Goal: Information Seeking & Learning: Learn about a topic

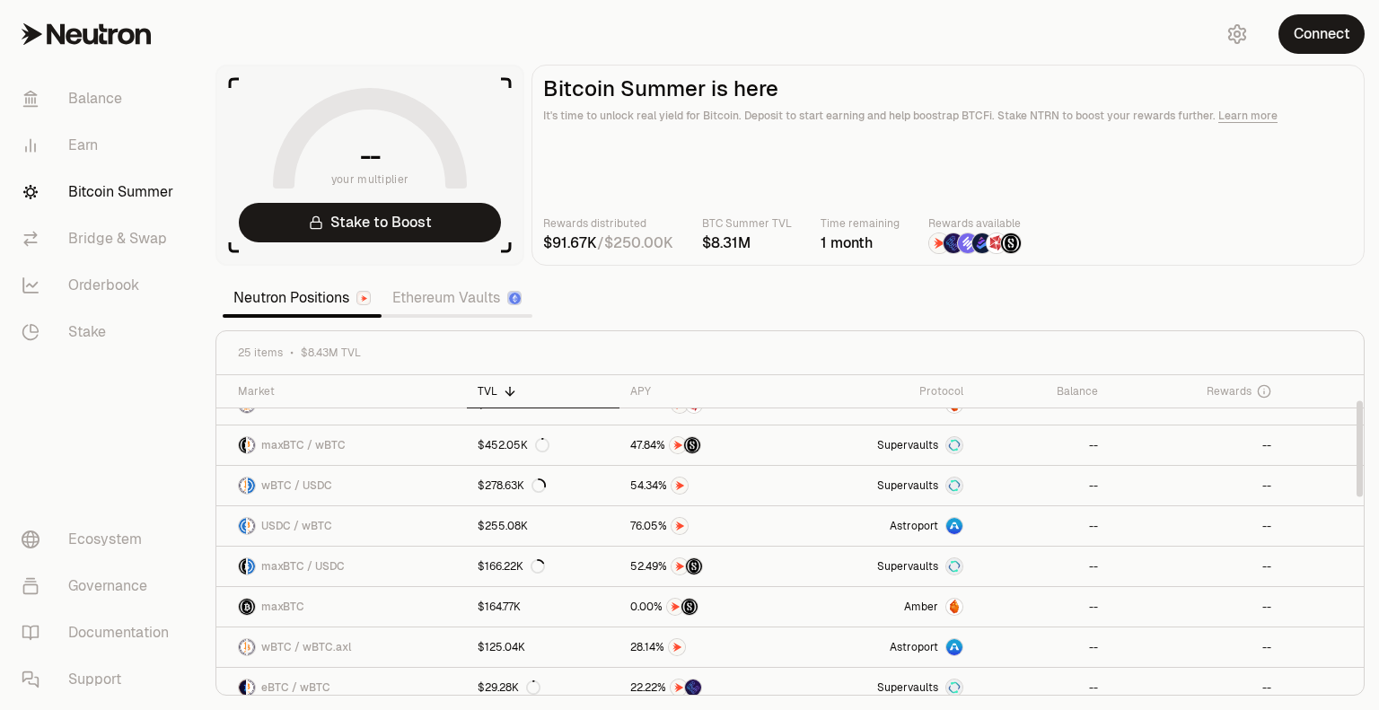
scroll to position [90, 0]
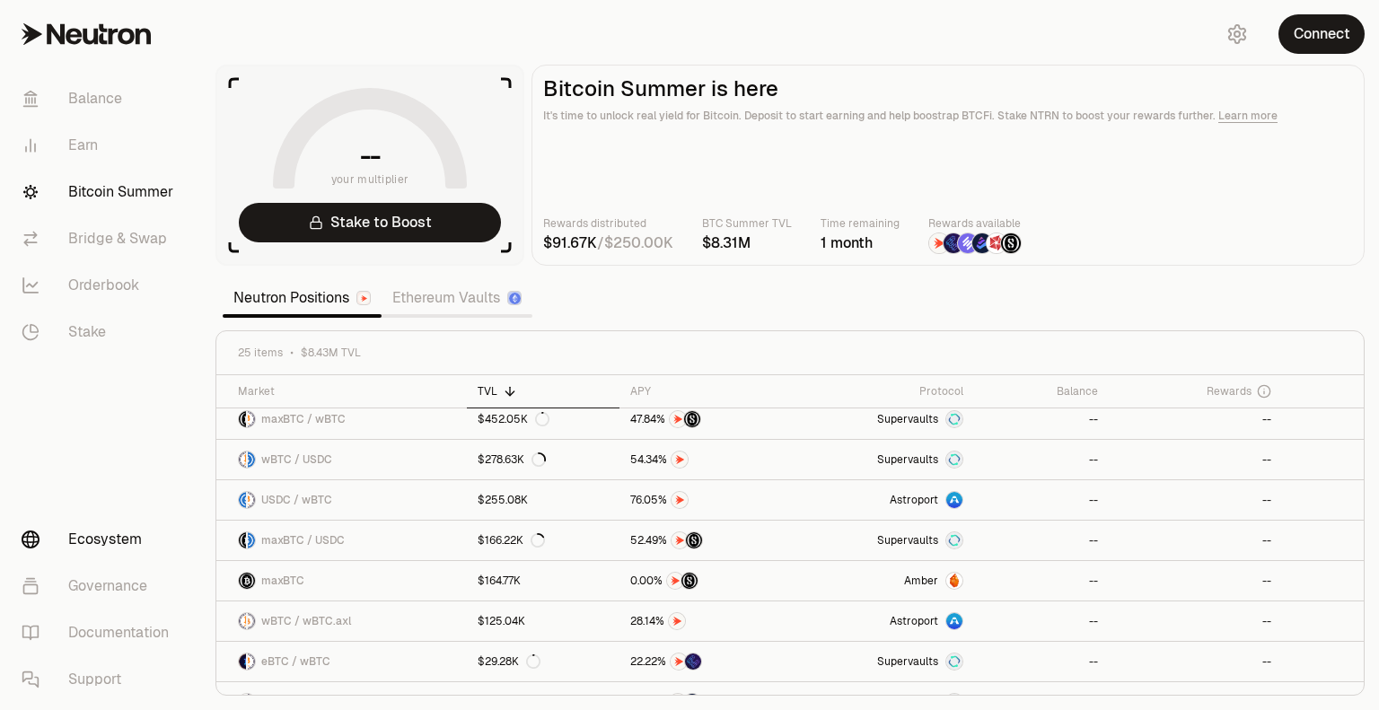
click at [111, 542] on link "Ecosystem" at bounding box center [100, 539] width 187 height 47
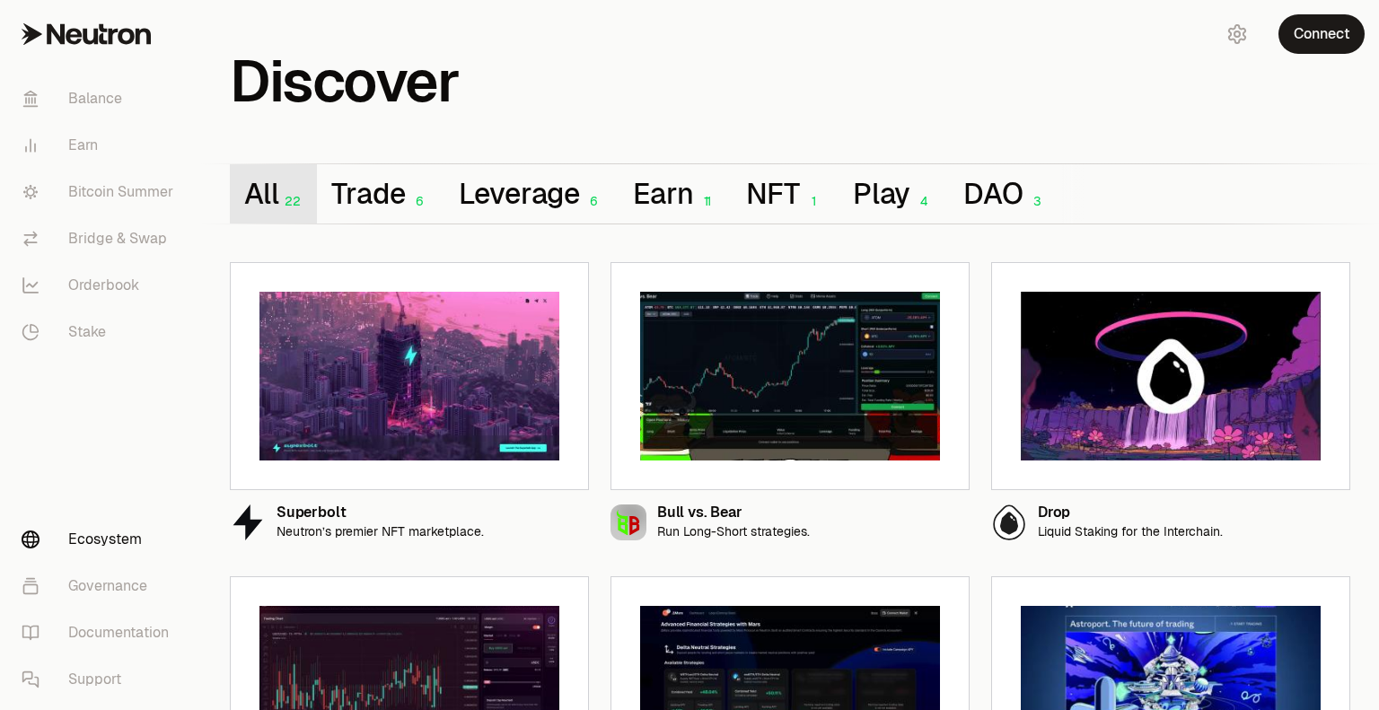
click at [273, 183] on button "All 22" at bounding box center [273, 193] width 87 height 59
click at [384, 199] on button "Trade 6" at bounding box center [380, 193] width 127 height 59
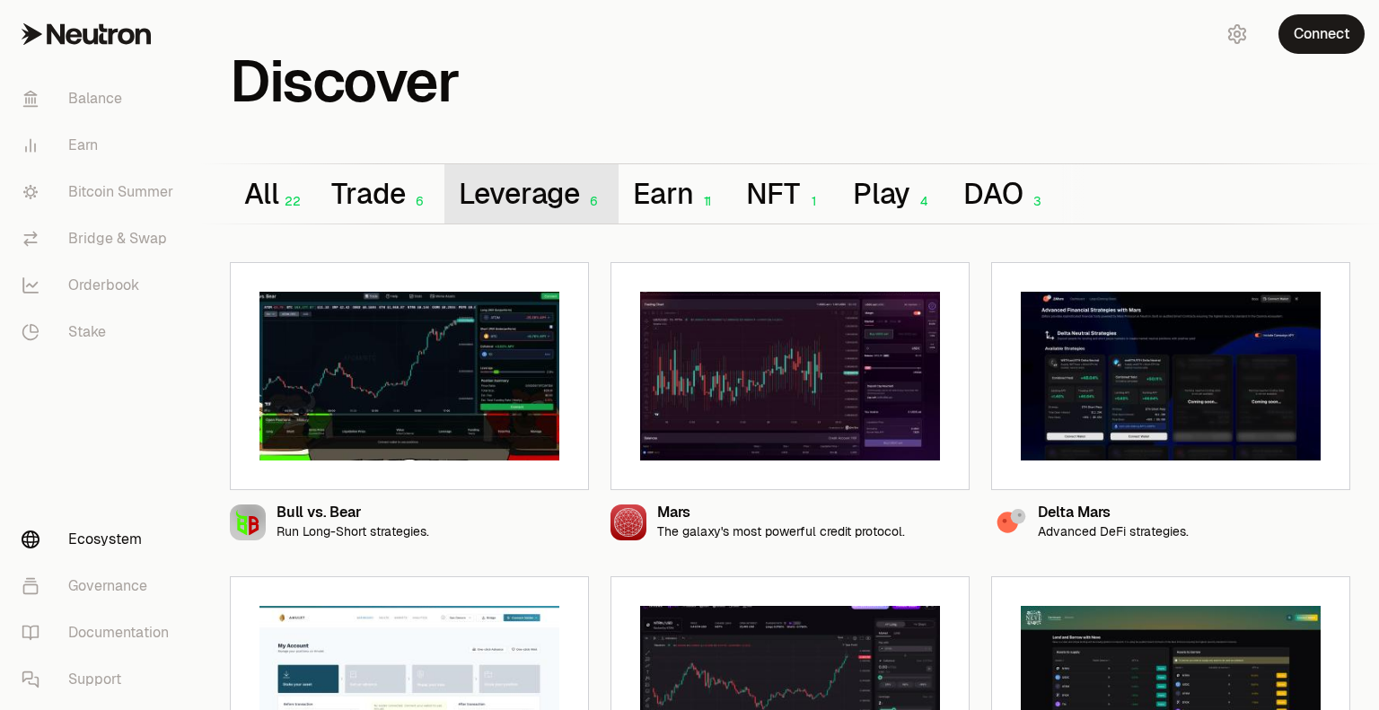
click at [551, 196] on button "Leverage 6" at bounding box center [531, 193] width 175 height 59
drag, startPoint x: 328, startPoint y: 511, endPoint x: 1154, endPoint y: 148, distance: 902.0
click at [1154, 148] on div "Discover All 22 Trade 6 Leverage 6 Earn 11 NFT 1 Play 4 DAO 3 Bull vs. Bear Run…" at bounding box center [790, 434] width 1178 height 869
click at [320, 519] on div "Bull vs. Bear" at bounding box center [352, 512] width 153 height 15
click at [577, 528] on button "button" at bounding box center [573, 520] width 32 height 32
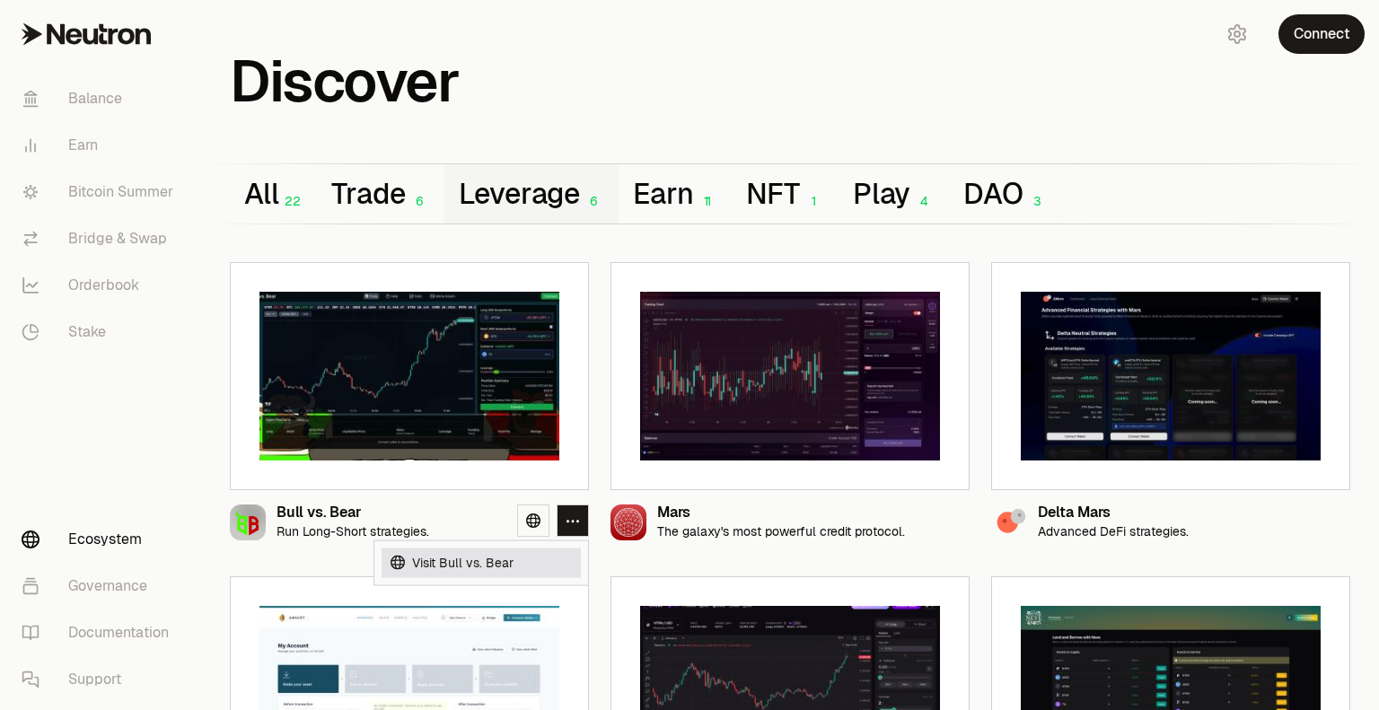
click at [481, 566] on link "Visit Bull vs. Bear" at bounding box center [481, 563] width 199 height 30
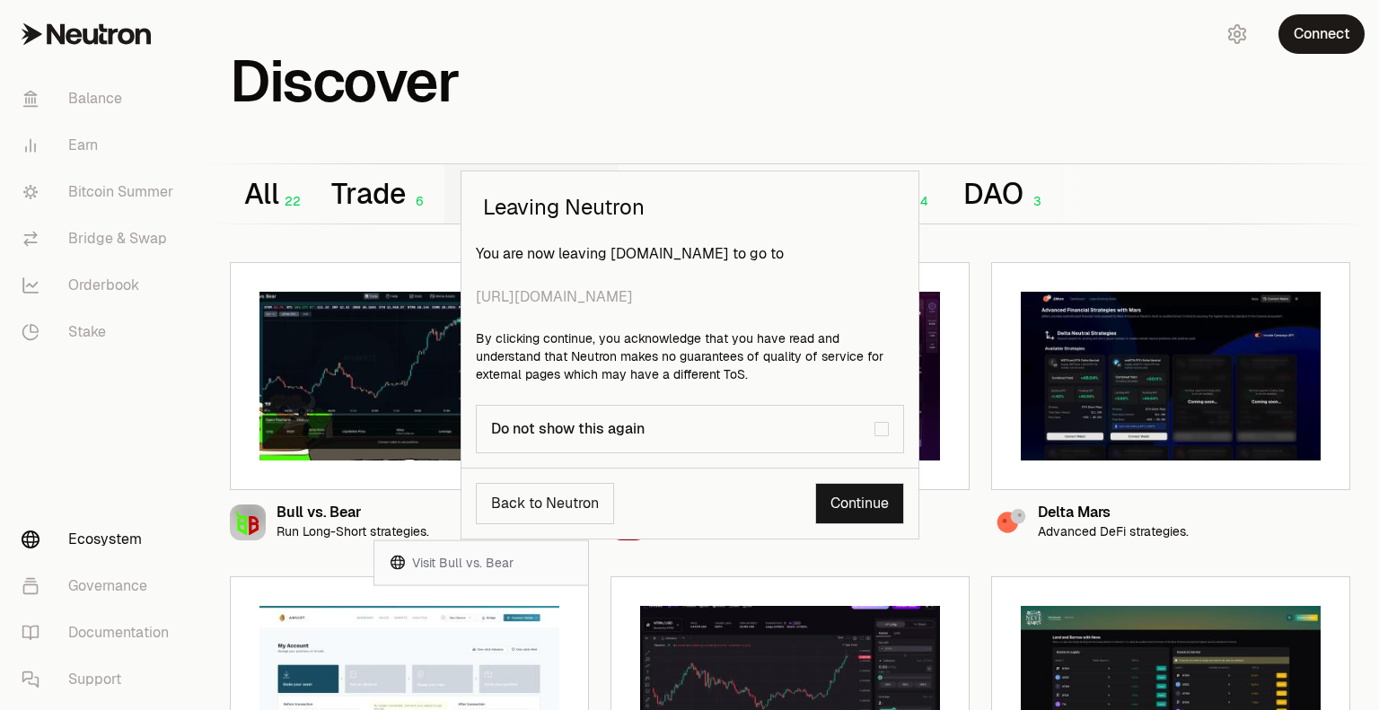
click at [855, 511] on link "Continue" at bounding box center [859, 503] width 89 height 41
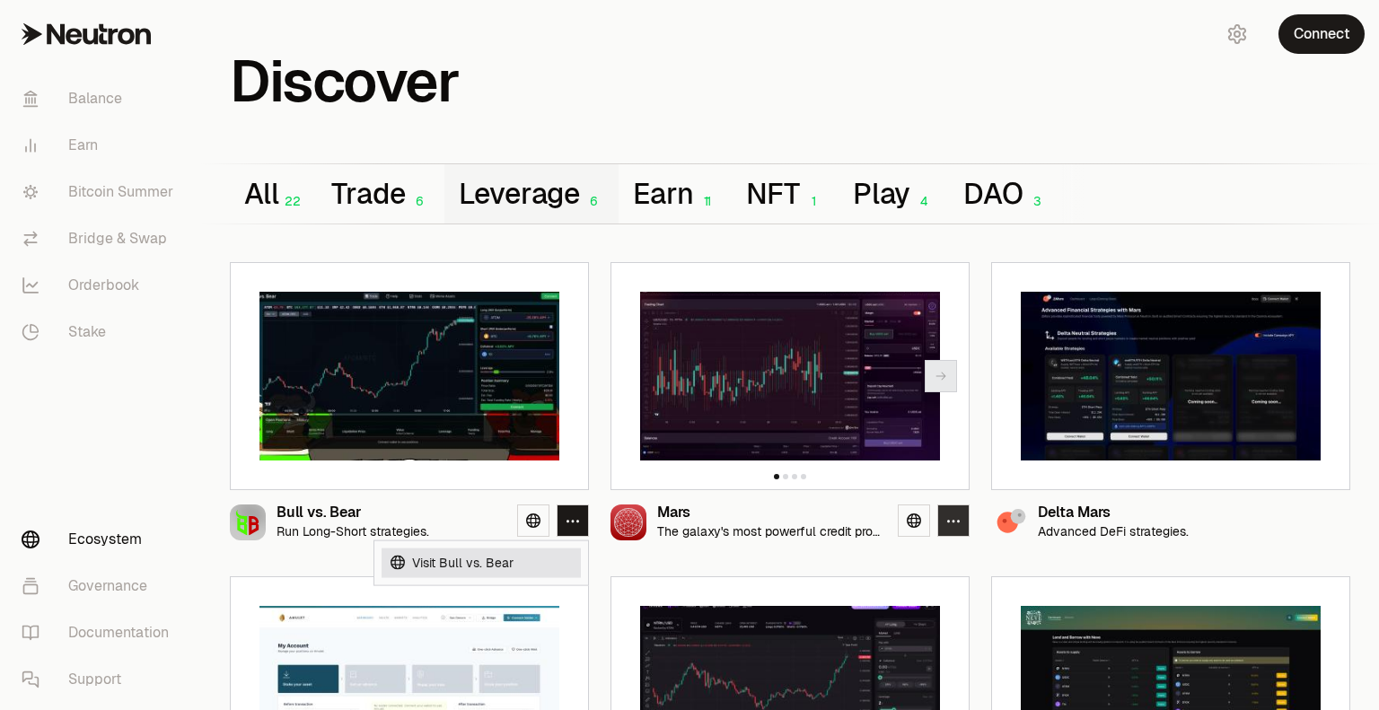
click at [956, 530] on button "button" at bounding box center [953, 520] width 32 height 32
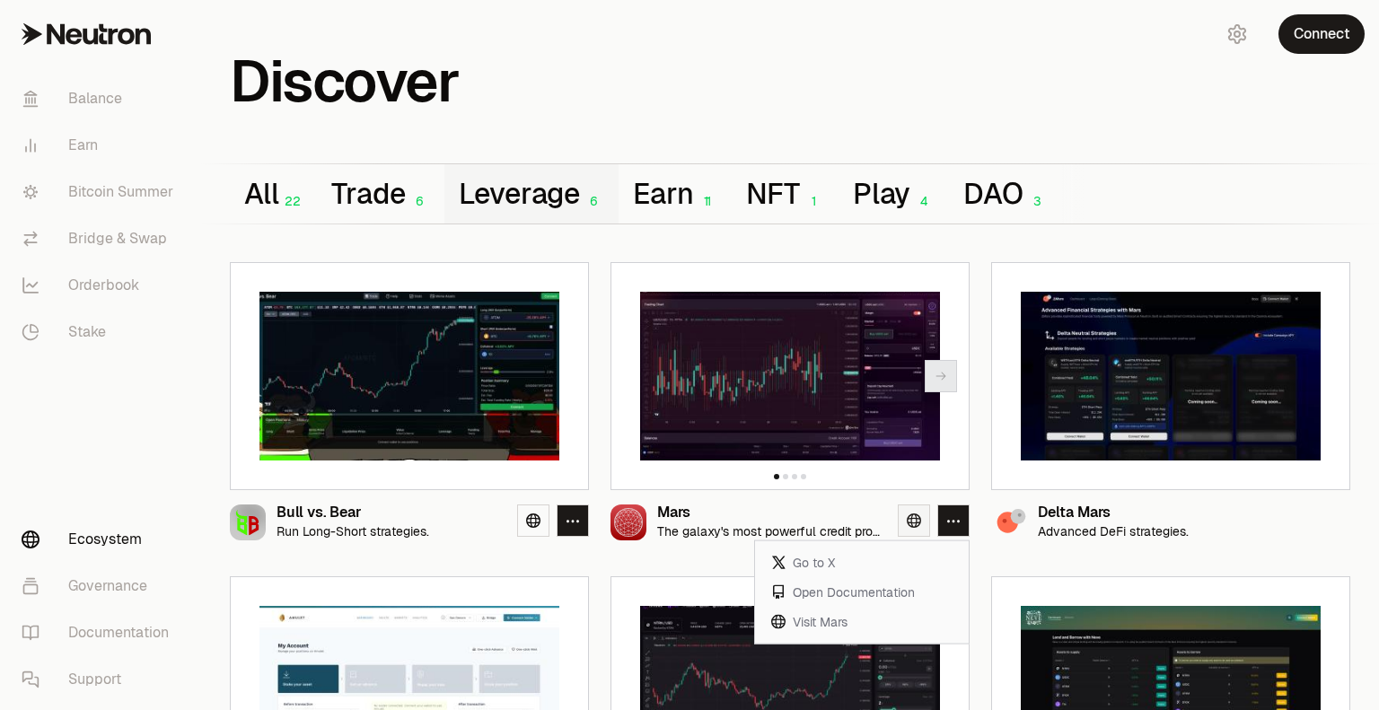
click at [913, 534] on link at bounding box center [914, 520] width 32 height 32
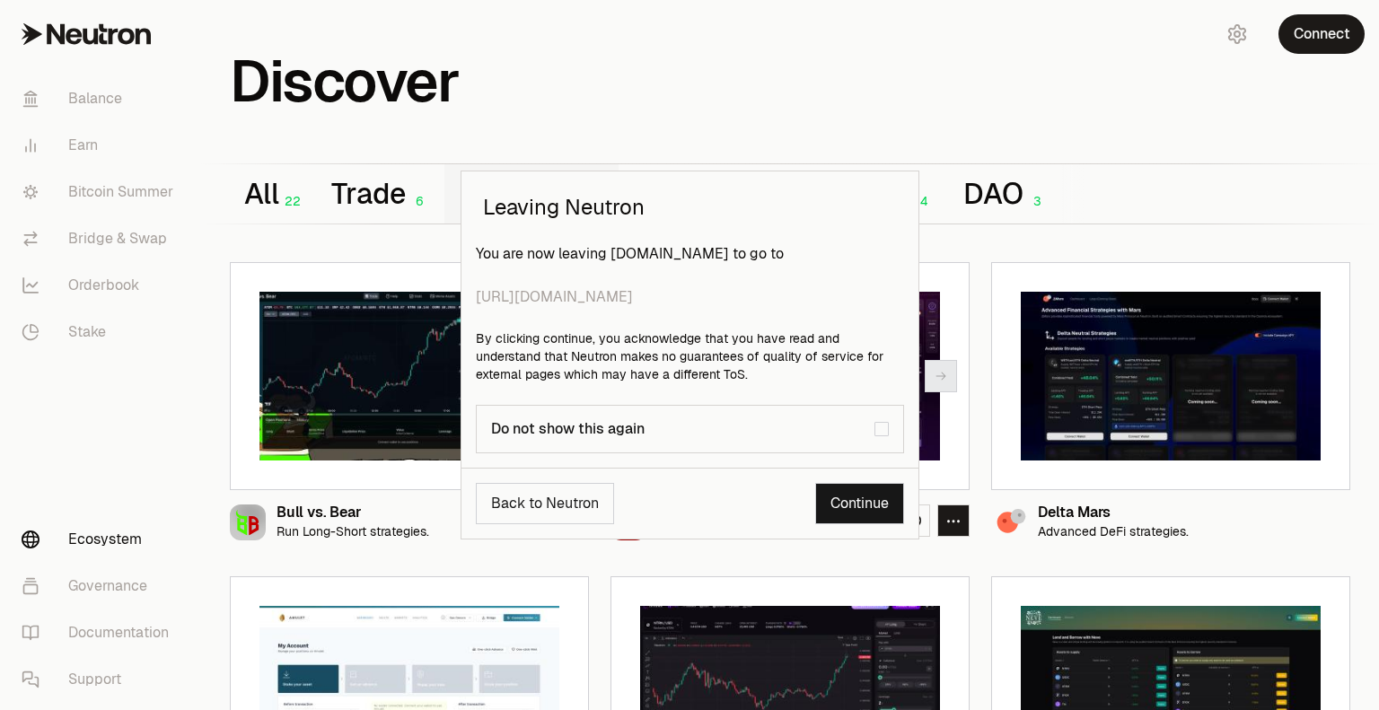
click at [875, 513] on link "Continue" at bounding box center [859, 503] width 89 height 41
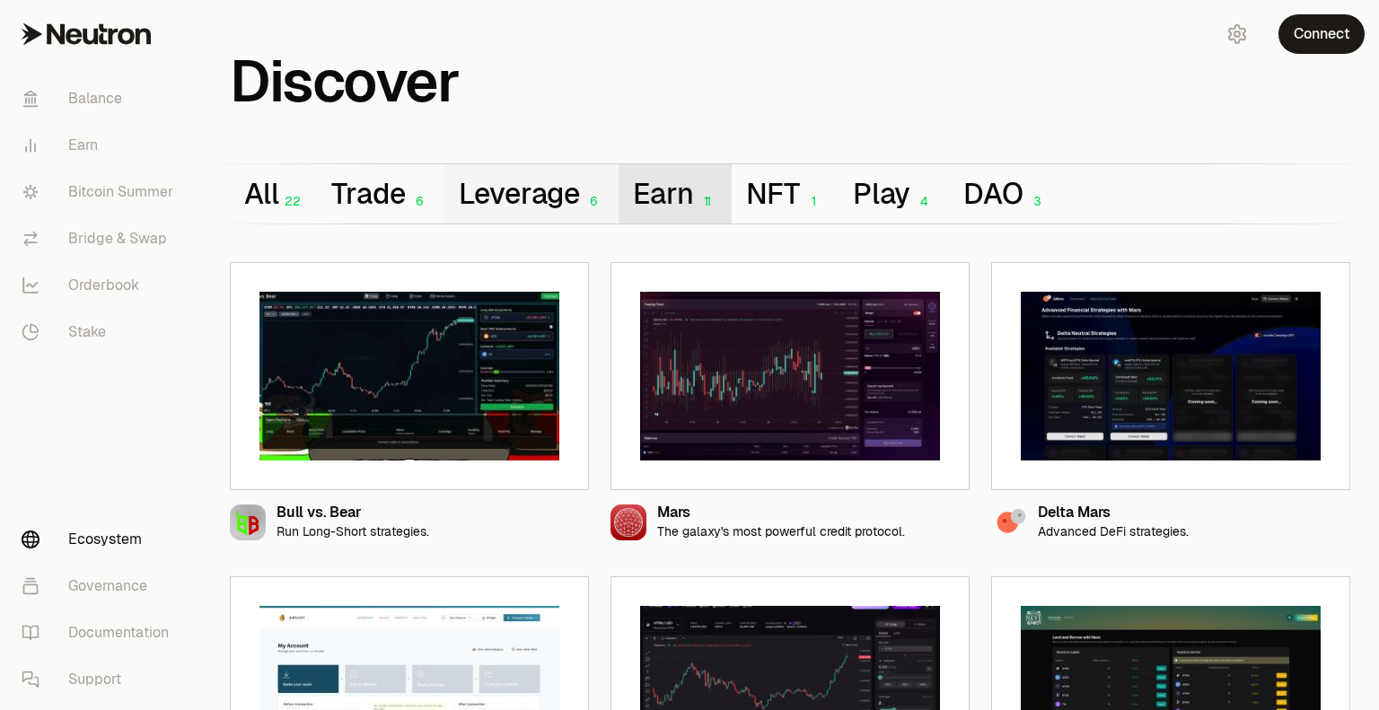
click at [682, 215] on button "Earn 11" at bounding box center [675, 193] width 113 height 59
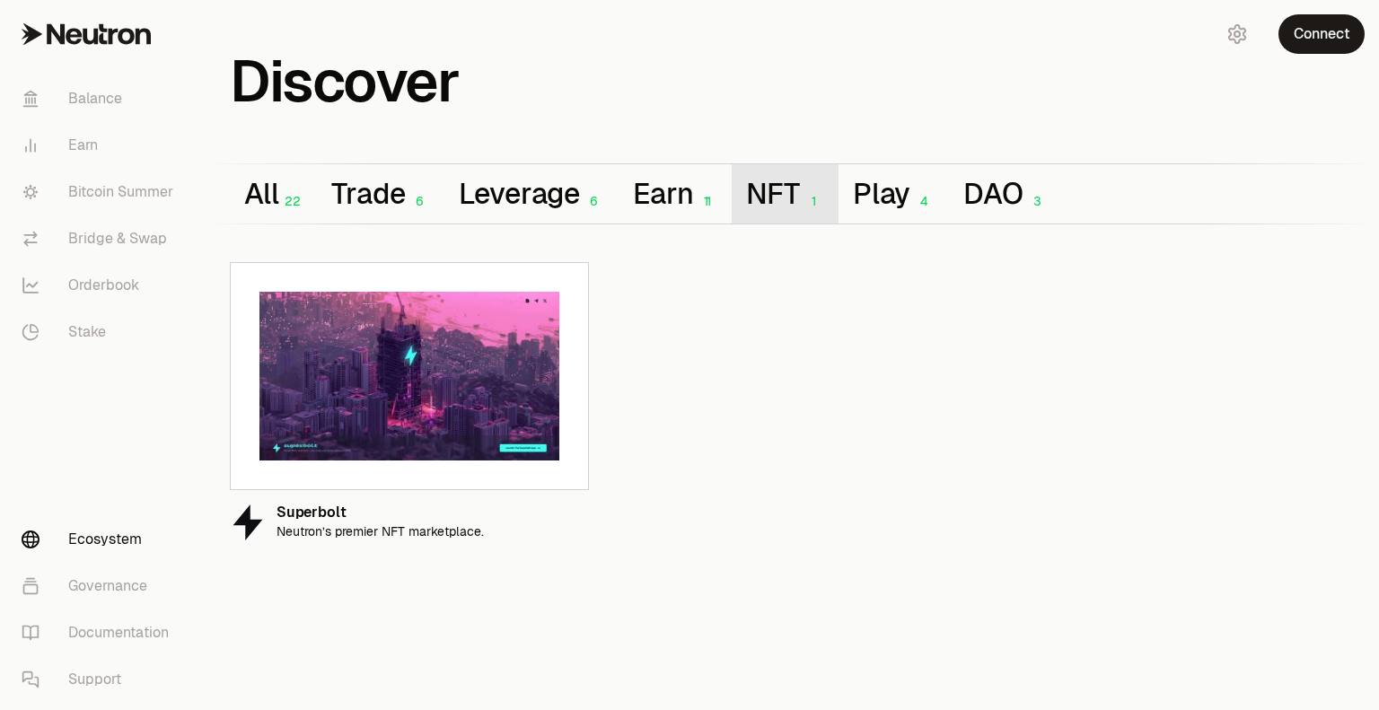
click at [772, 189] on button "NFT 1" at bounding box center [785, 193] width 106 height 59
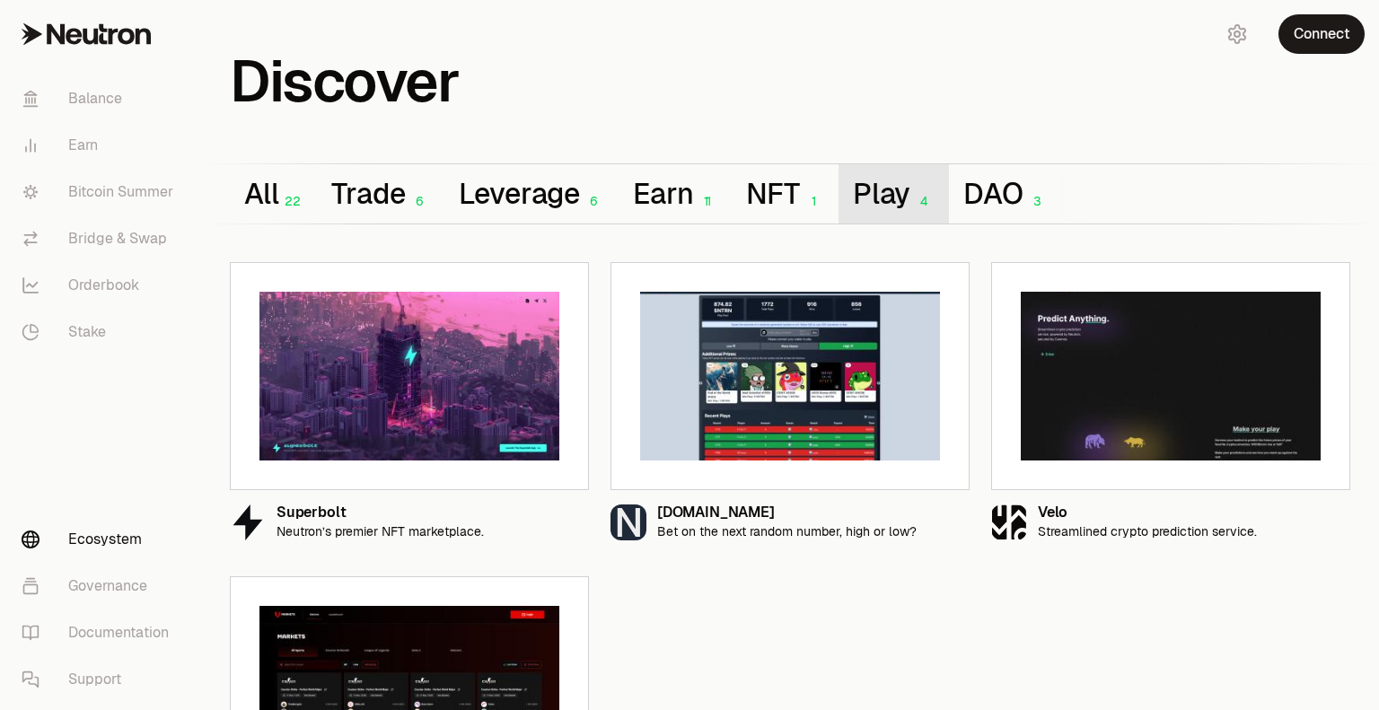
click at [873, 200] on button "Play 4" at bounding box center [893, 193] width 110 height 59
click at [978, 198] on button "DAO 3" at bounding box center [1005, 193] width 112 height 59
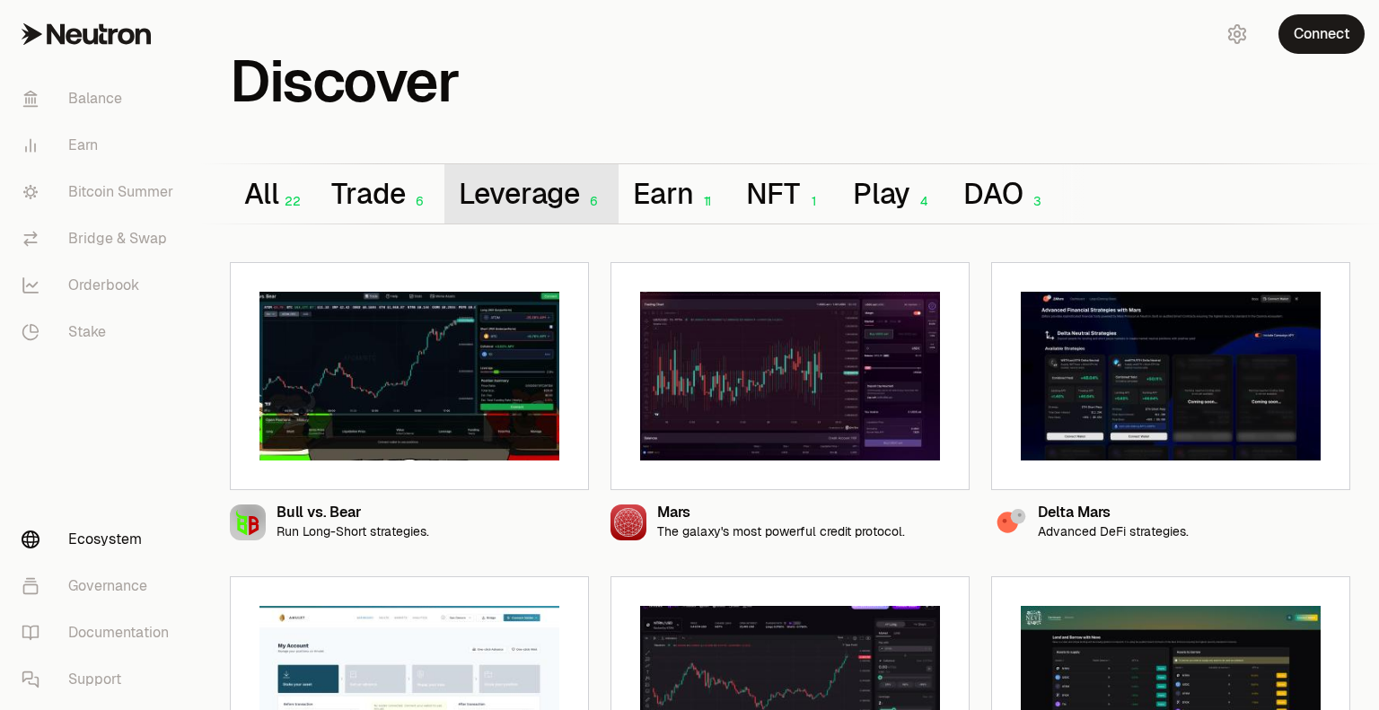
click at [548, 206] on button "Leverage 6" at bounding box center [531, 193] width 175 height 59
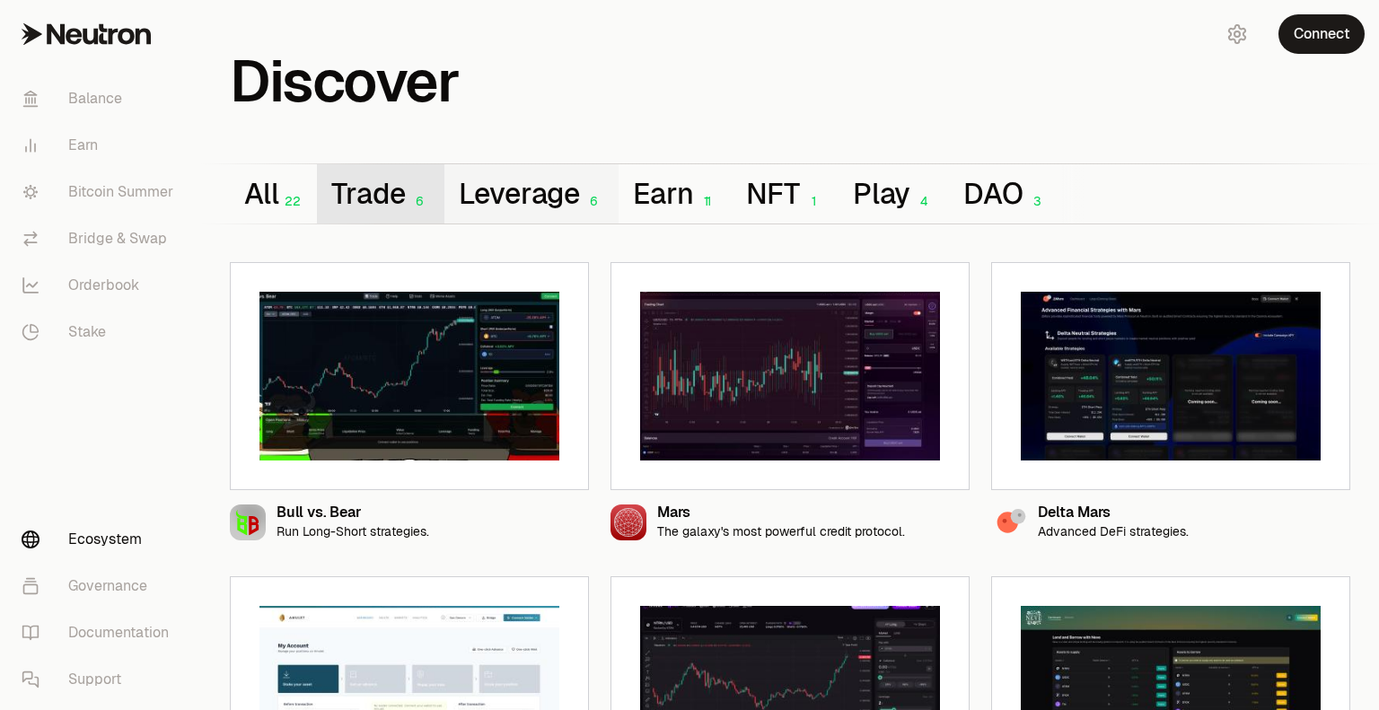
click at [369, 197] on button "Trade 6" at bounding box center [380, 193] width 127 height 59
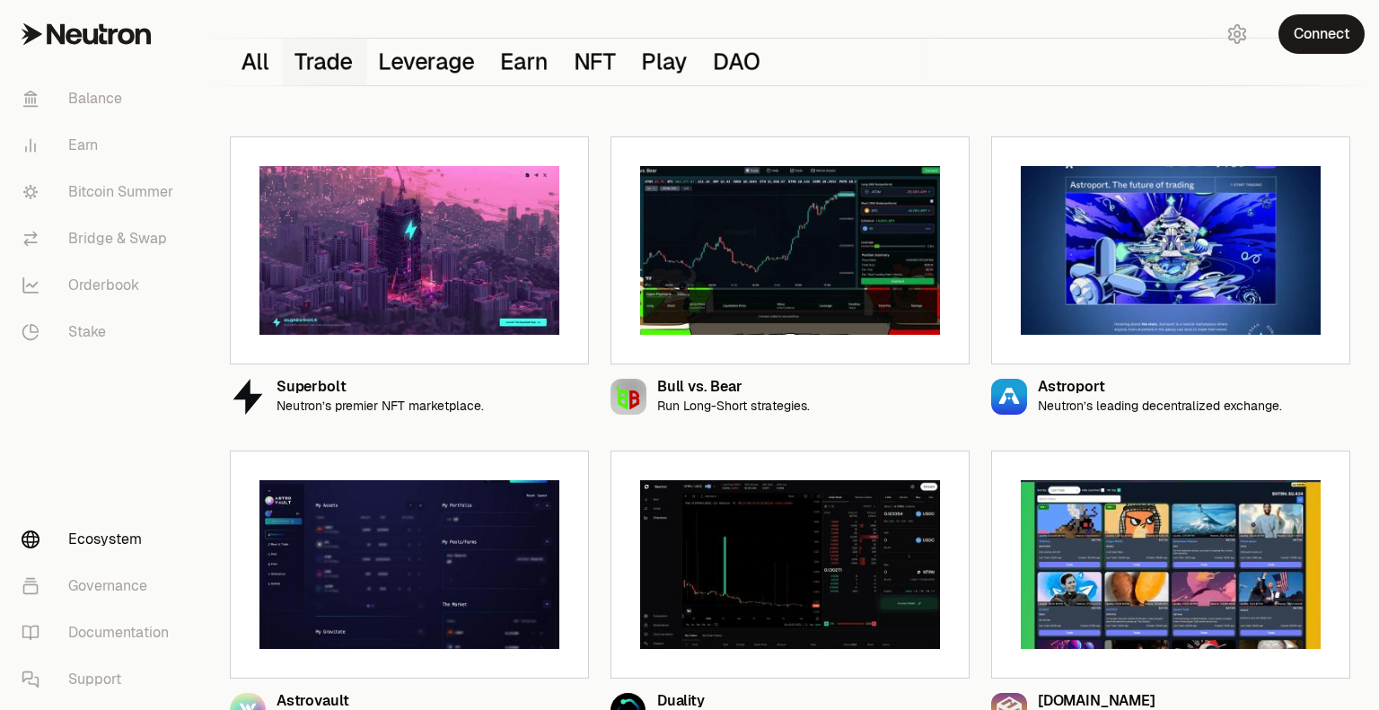
scroll to position [158, 0]
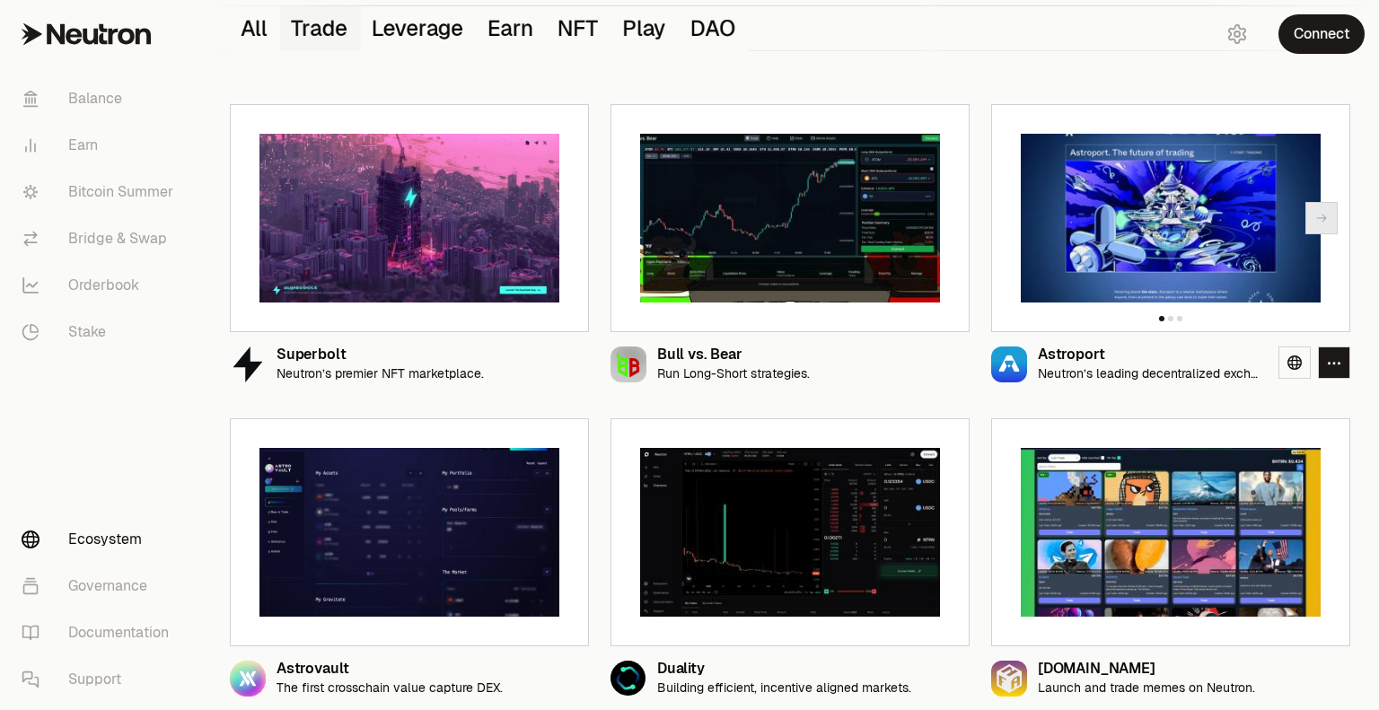
click at [1056, 364] on div "Astroport Neutron’s leading decentralized exchange." at bounding box center [1151, 364] width 226 height 34
click at [1340, 364] on icon "button" at bounding box center [1334, 362] width 14 height 15
click at [1305, 360] on link at bounding box center [1294, 363] width 32 height 32
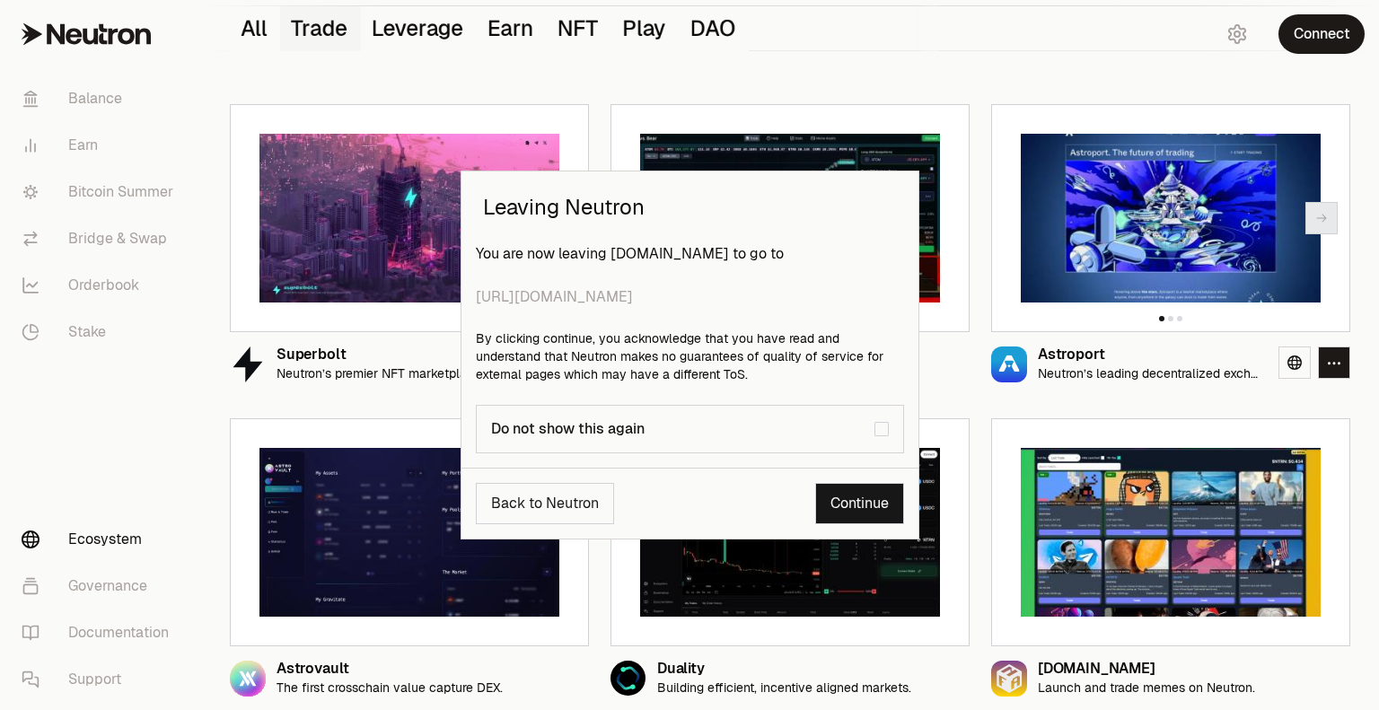
click at [852, 504] on link "Continue" at bounding box center [859, 503] width 89 height 41
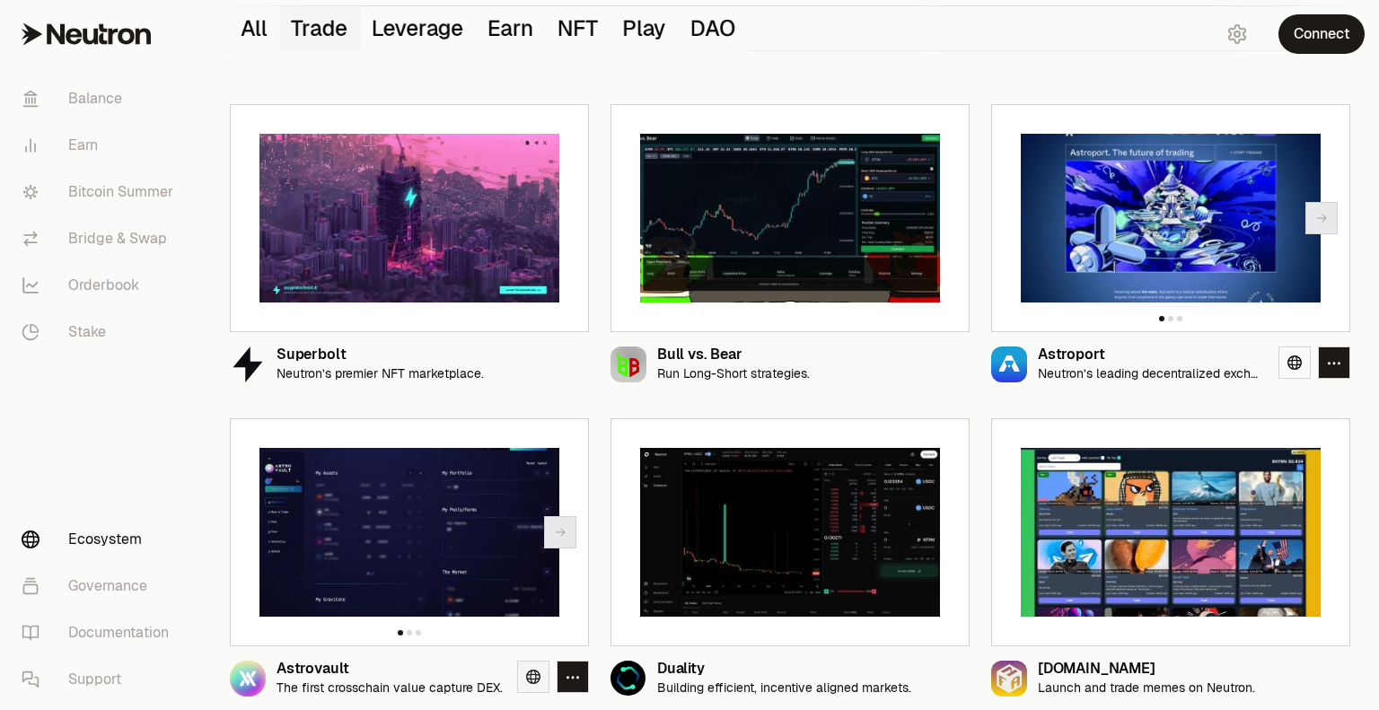
click at [535, 679] on icon at bounding box center [533, 677] width 14 height 14
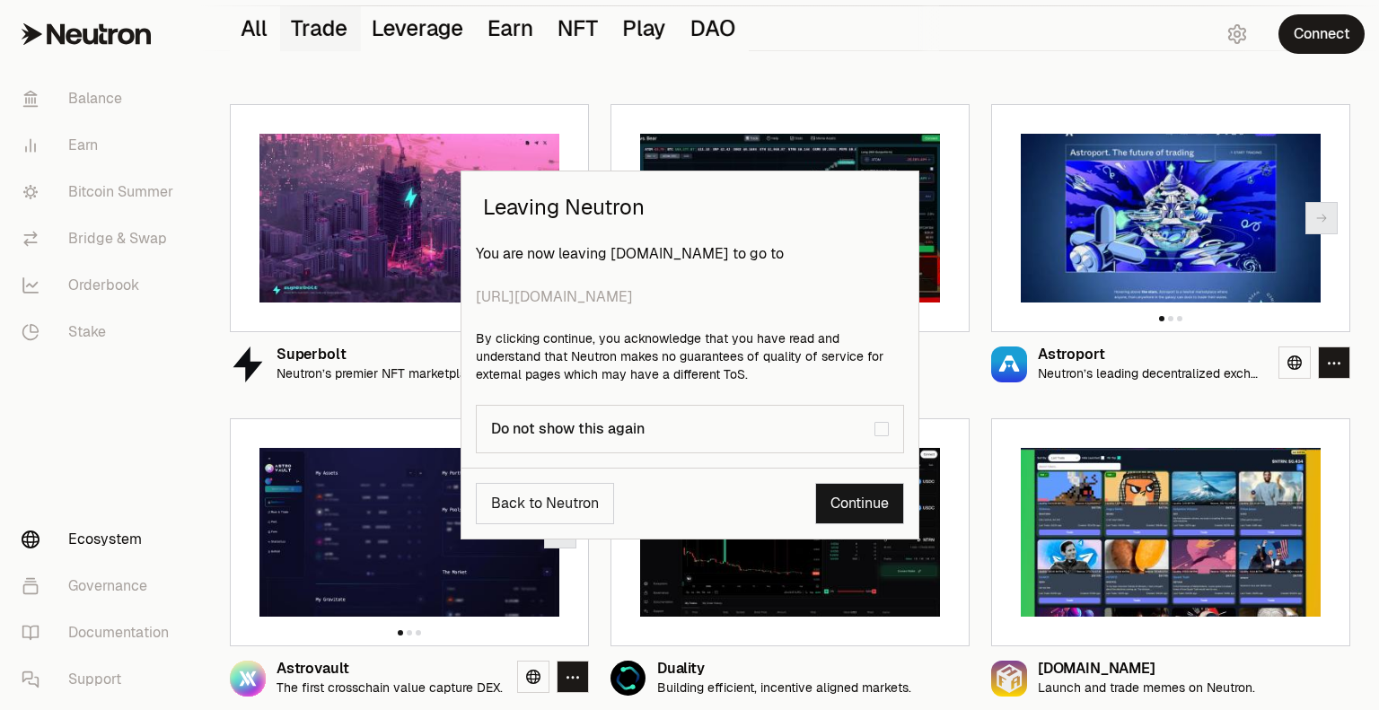
click at [843, 509] on link "Continue" at bounding box center [859, 503] width 89 height 41
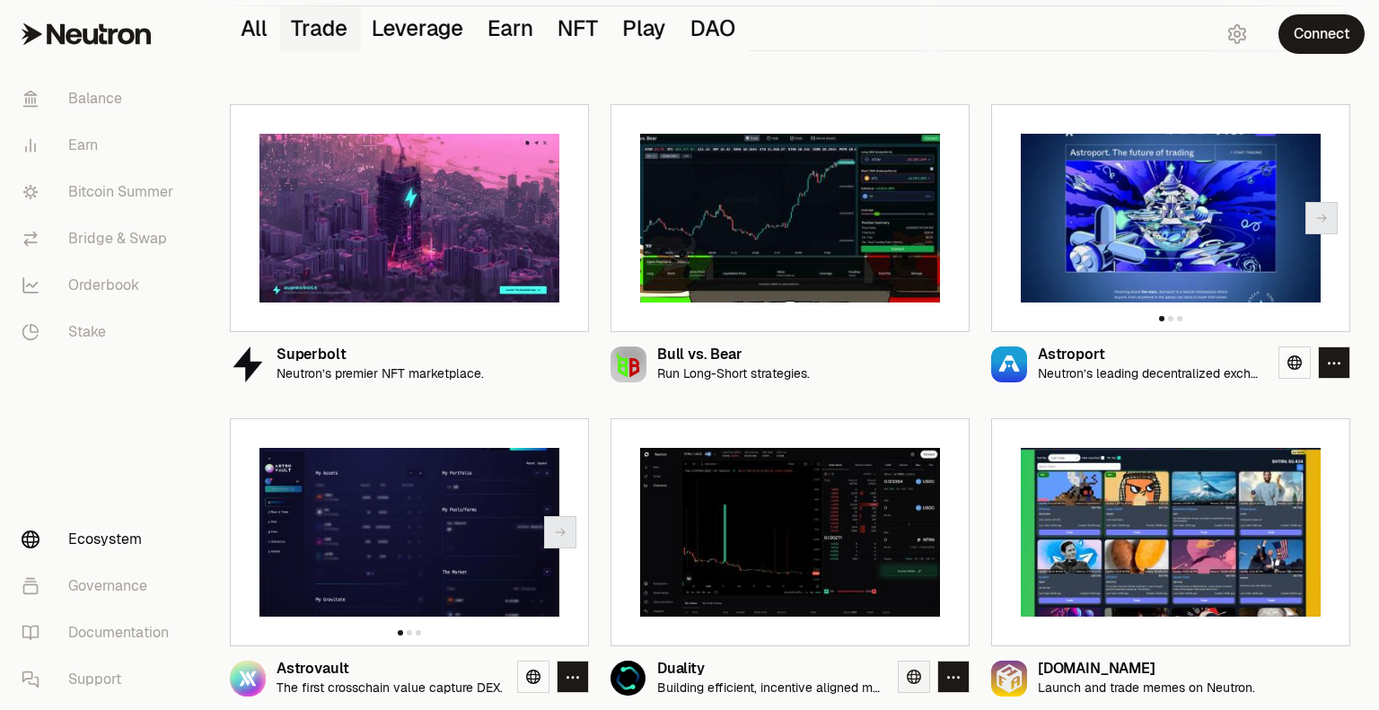
click at [917, 674] on icon at bounding box center [914, 677] width 14 height 14
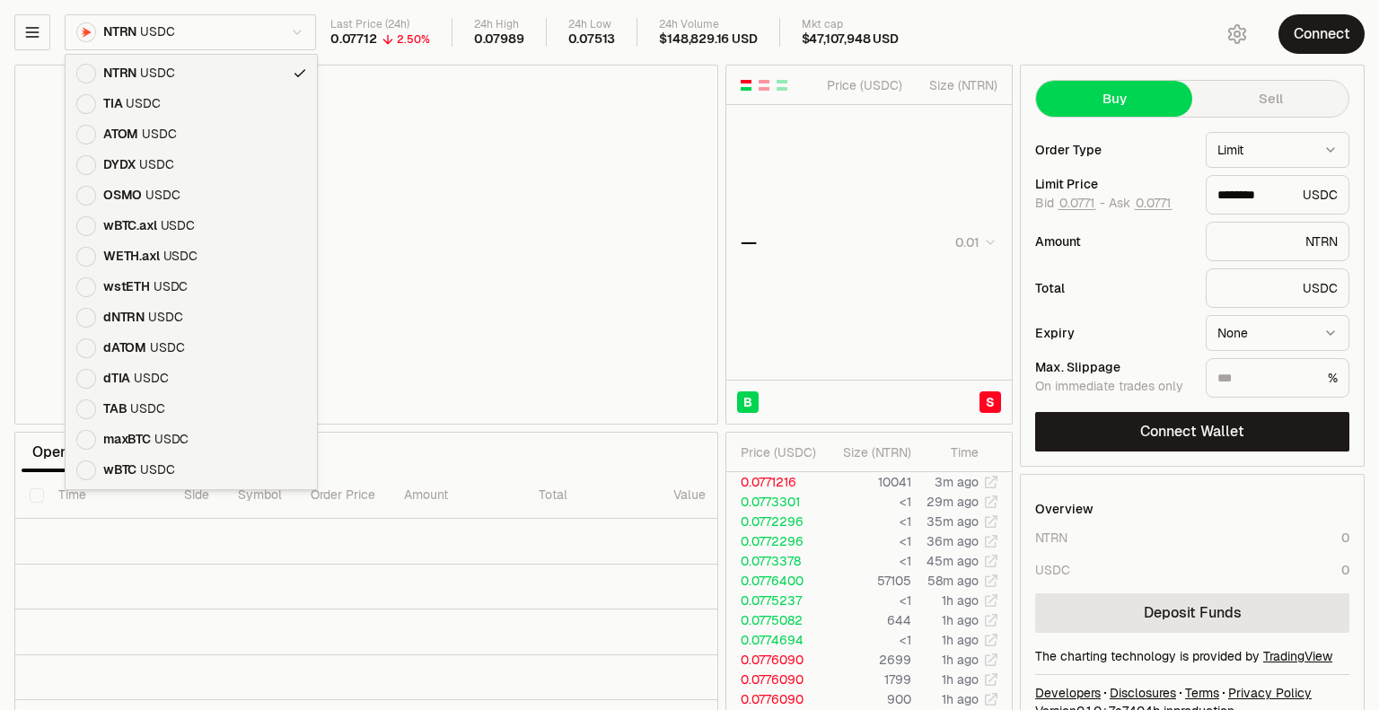
click at [229, 22] on html "Balance Earn Bitcoin Summer Bridge & Swap Orderbook Stake Ecosystem Governance …" at bounding box center [689, 375] width 1379 height 750
type input "********"
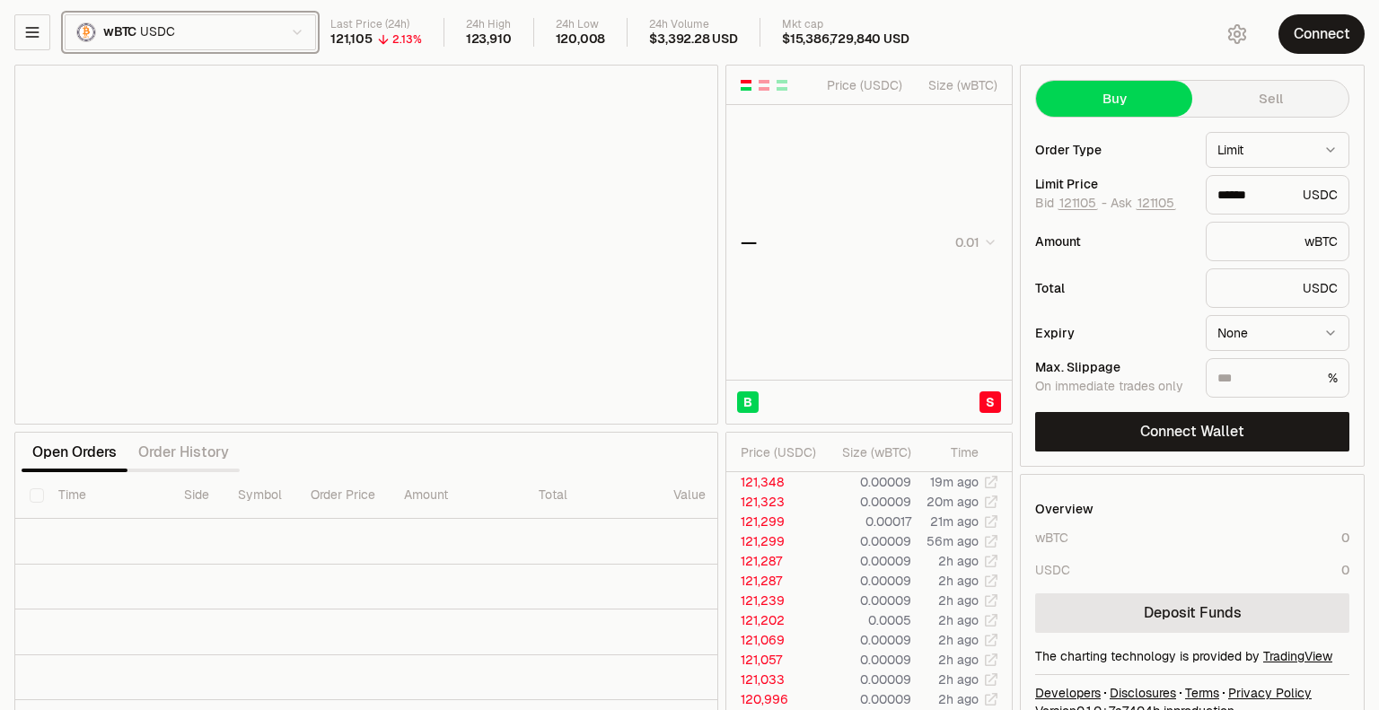
type input "******"
